Goal: Task Accomplishment & Management: Use online tool/utility

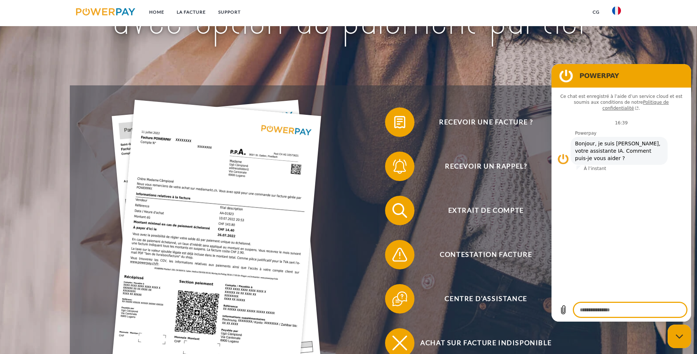
scroll to position [147, 0]
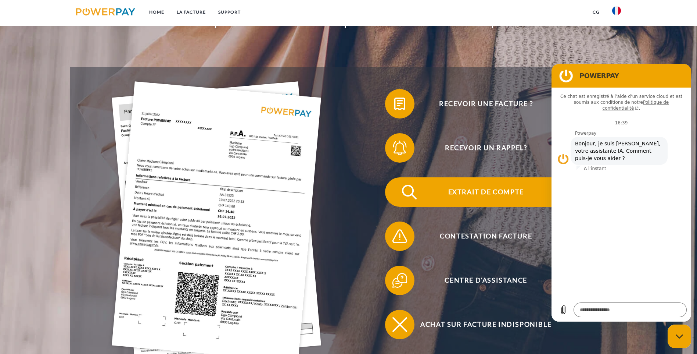
click at [396, 182] on span "Extrait de compte" at bounding box center [486, 191] width 180 height 29
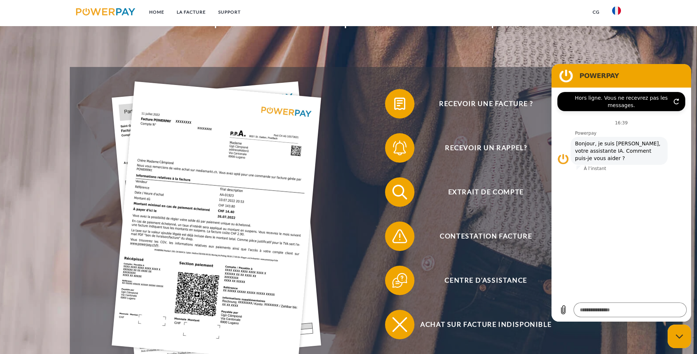
type textarea "*"
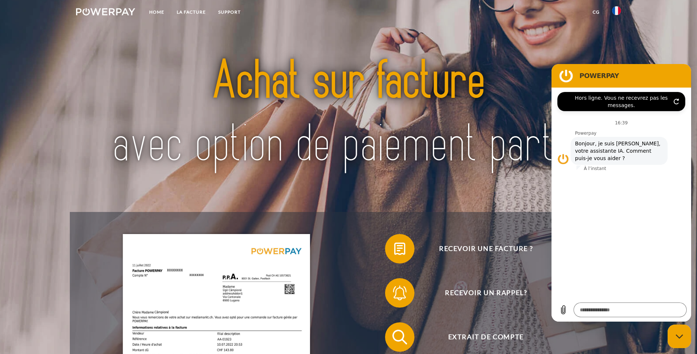
scroll to position [0, 0]
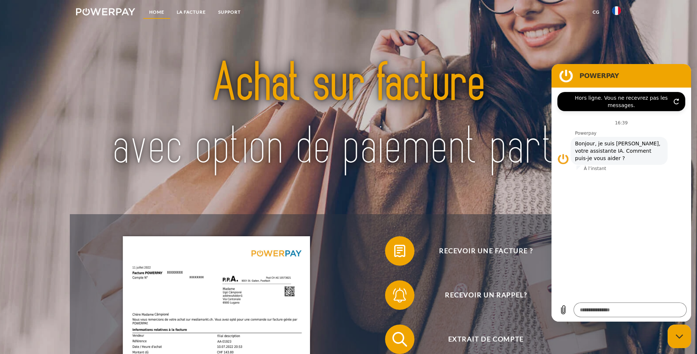
click at [154, 12] on link "Home" at bounding box center [157, 12] width 28 height 13
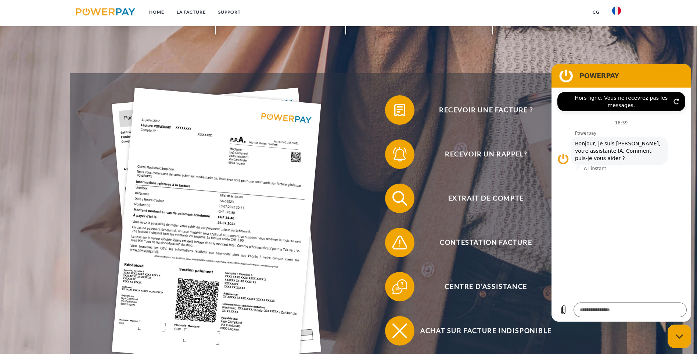
scroll to position [147, 0]
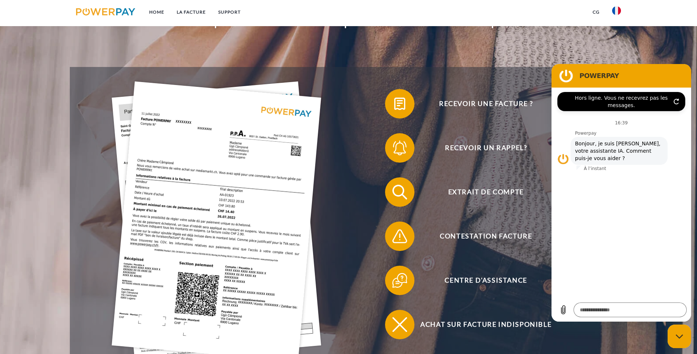
click at [569, 79] on figure at bounding box center [566, 75] width 15 height 15
click at [458, 307] on header "Home LA FACTURE Support" at bounding box center [348, 134] width 697 height 562
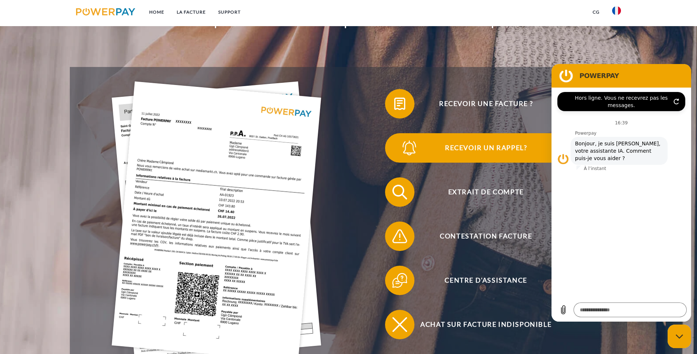
click at [479, 133] on span "Recevoir un rappel?" at bounding box center [486, 147] width 180 height 29
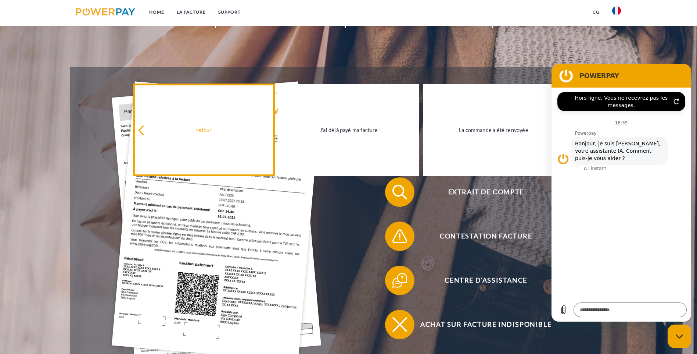
click at [225, 122] on link "retour" at bounding box center [203, 130] width 141 height 92
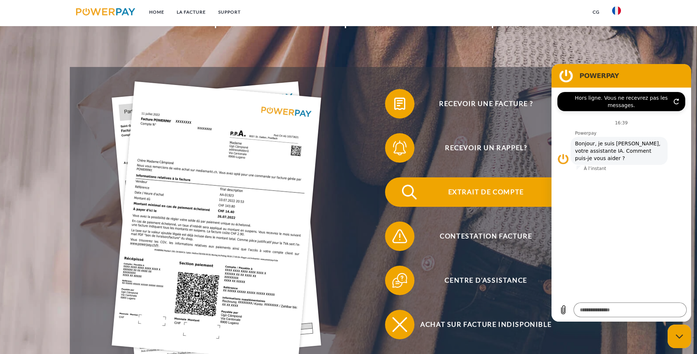
click at [396, 177] on span "Extrait de compte" at bounding box center [486, 191] width 180 height 29
